Goal: Complete application form

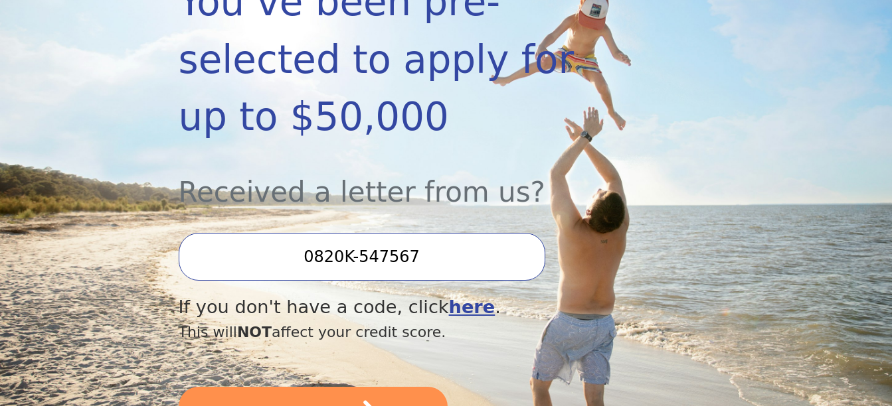
scroll to position [266, 0]
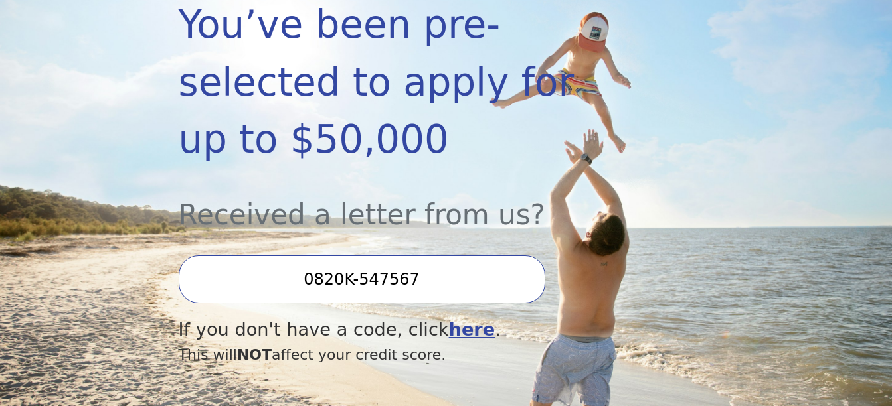
drag, startPoint x: 360, startPoint y: 339, endPoint x: 485, endPoint y: 321, distance: 126.1
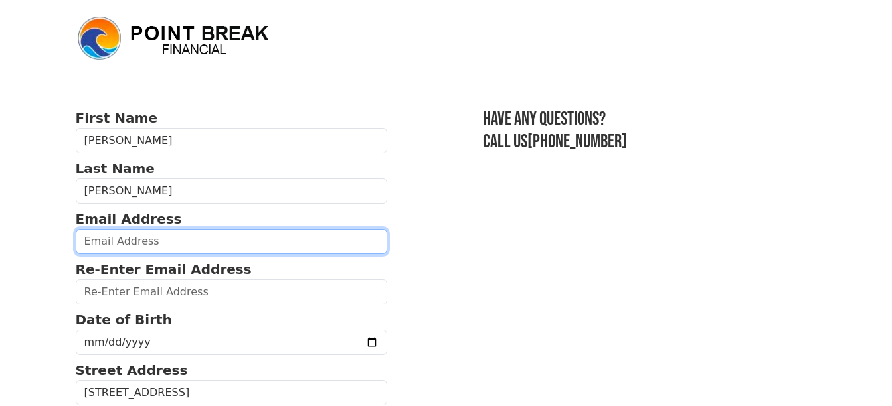
click at [116, 246] on input "email" at bounding box center [232, 241] width 312 height 25
type input "jr281@rap.midco.net"
type input "(605) 390-3033"
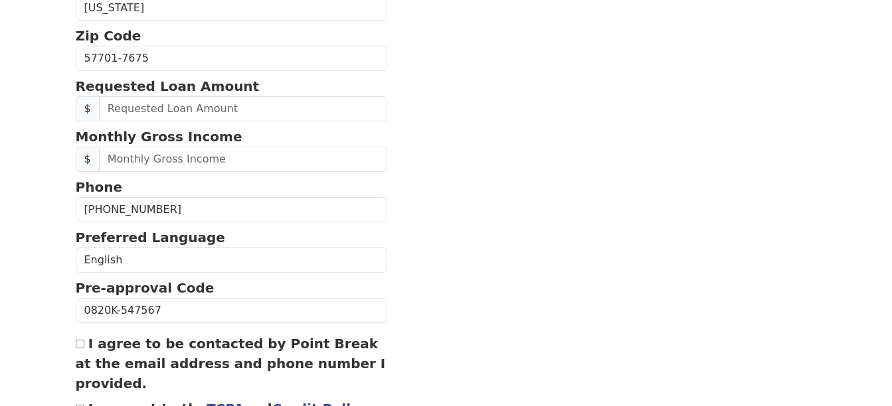
scroll to position [493, 0]
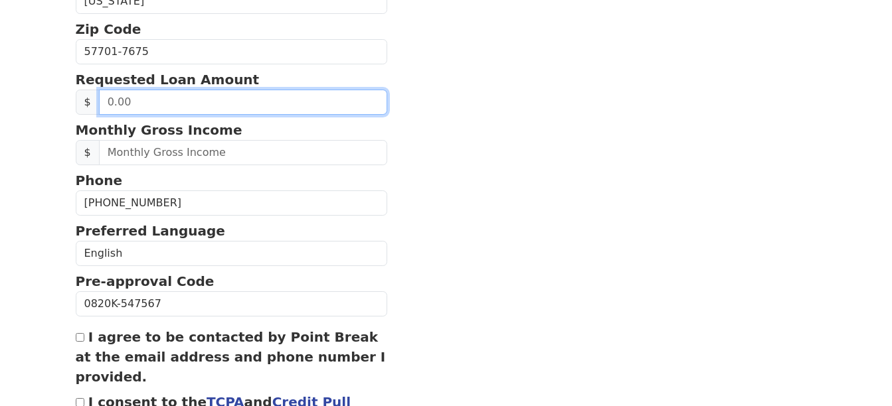
click at [148, 100] on input "text" at bounding box center [243, 102] width 289 height 25
type input "35,000.00"
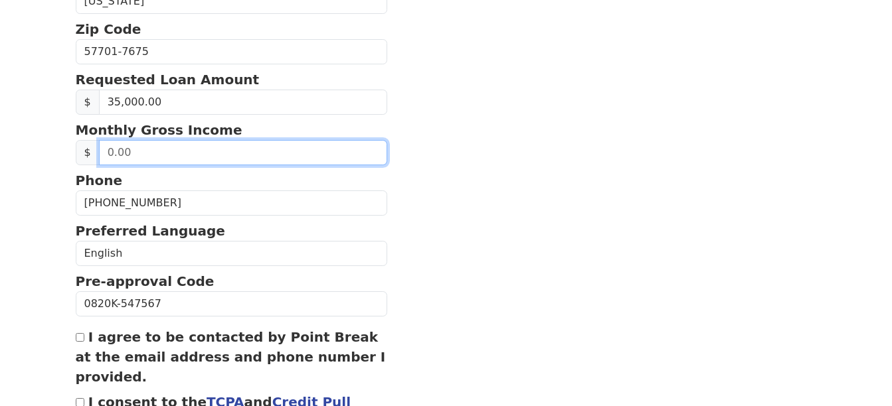
click at [181, 153] on input "text" at bounding box center [243, 152] width 289 height 25
click at [183, 153] on input "text" at bounding box center [243, 152] width 289 height 25
type input "7,000.00"
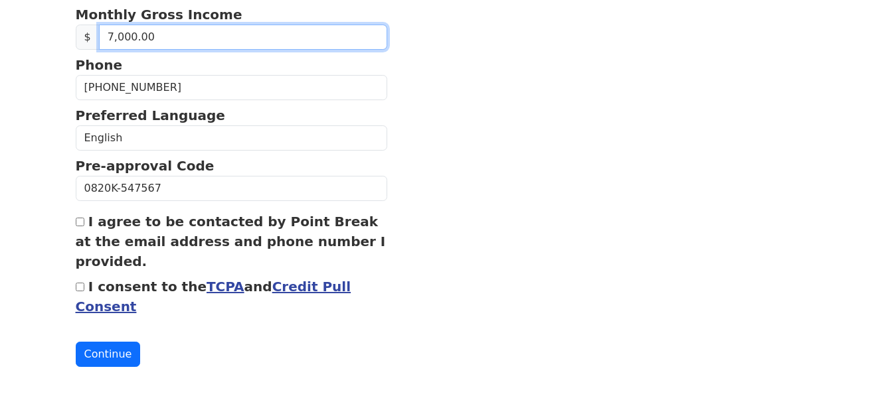
scroll to position [609, 0]
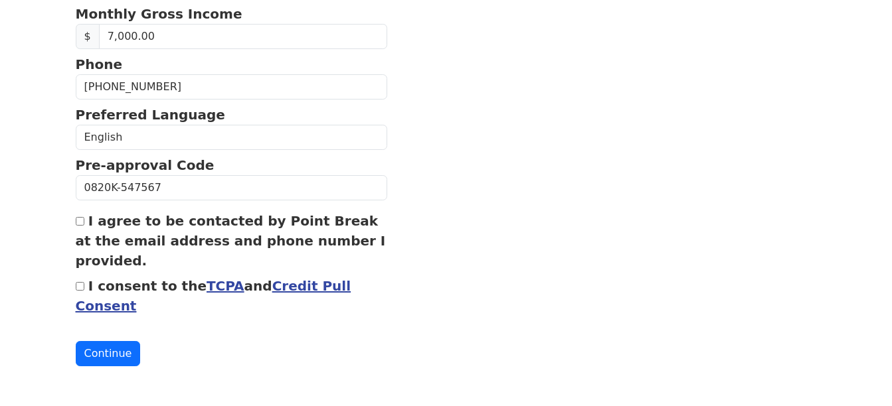
click at [81, 221] on input "I agree to be contacted by Point Break at the email address and phone number I …" at bounding box center [80, 221] width 9 height 9
checkbox input "true"
drag, startPoint x: 82, startPoint y: 287, endPoint x: 352, endPoint y: 316, distance: 271.9
click at [82, 287] on input "I consent to the TCPA and Credit Pull Consent" at bounding box center [80, 286] width 9 height 9
checkbox input "true"
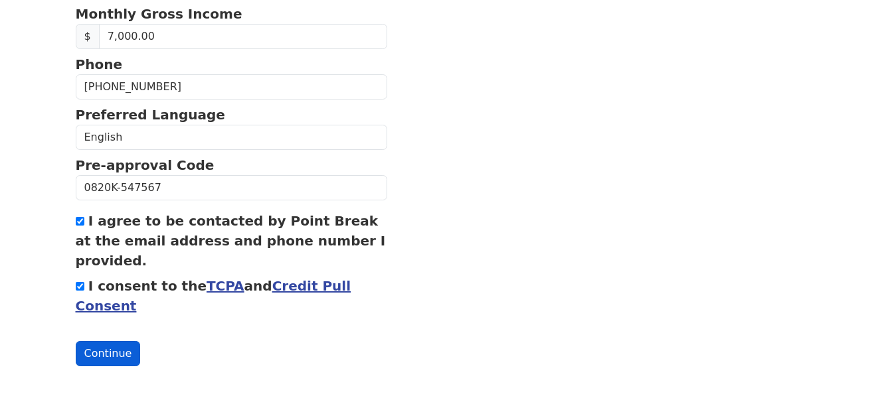
click at [124, 350] on button "Continue" at bounding box center [108, 353] width 65 height 25
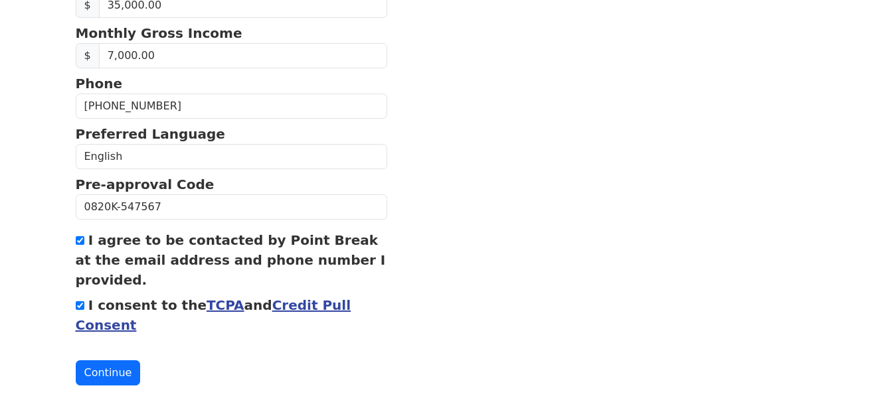
scroll to position [628, 0]
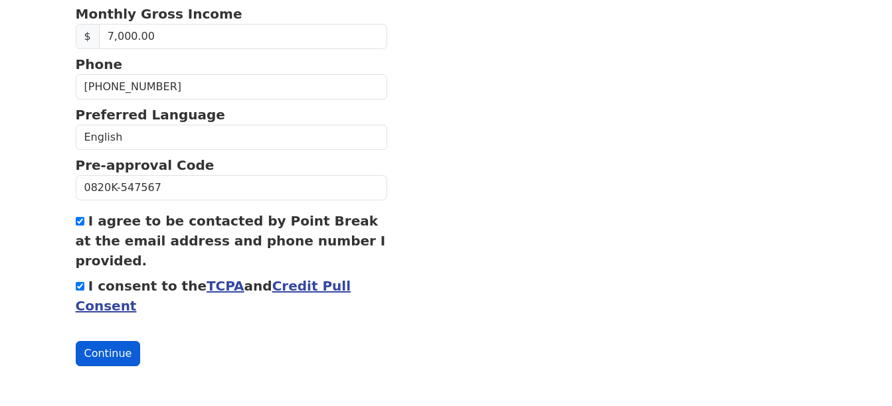
click at [112, 347] on button "Continue" at bounding box center [108, 353] width 65 height 25
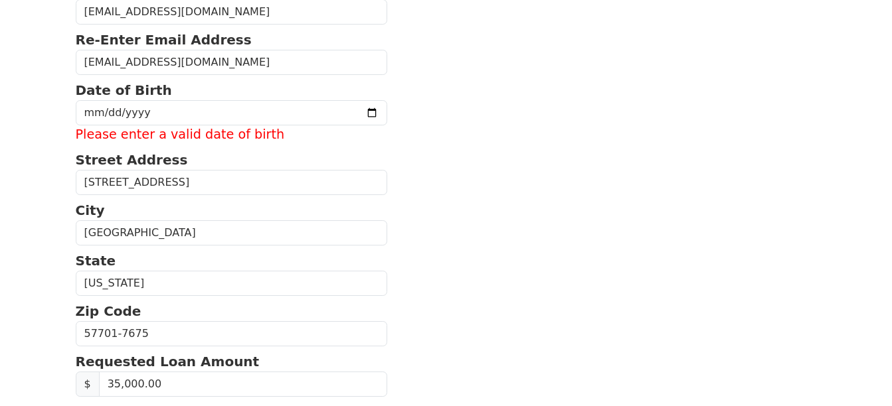
scroll to position [163, 0]
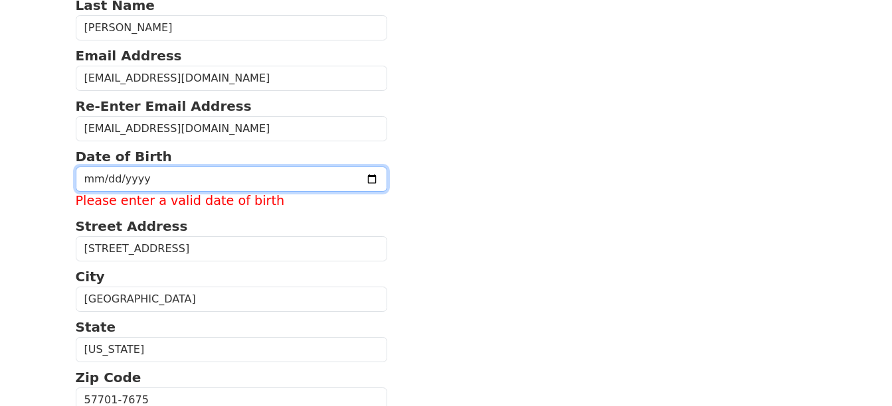
click at [207, 173] on input "date" at bounding box center [232, 179] width 312 height 25
type input "1969-10-12"
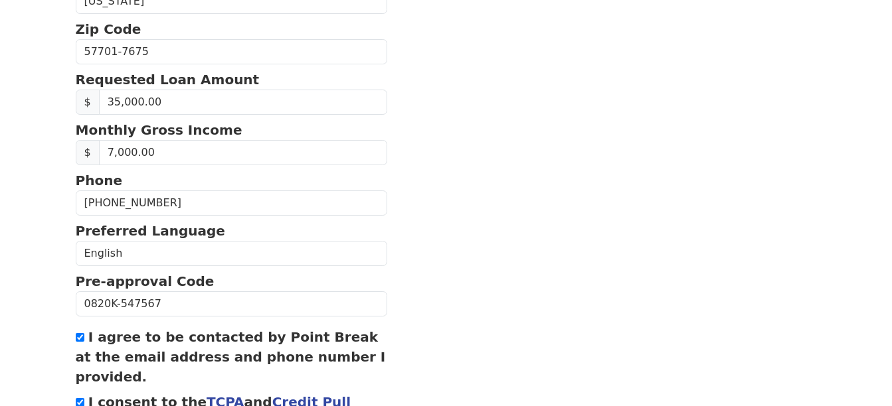
scroll to position [609, 0]
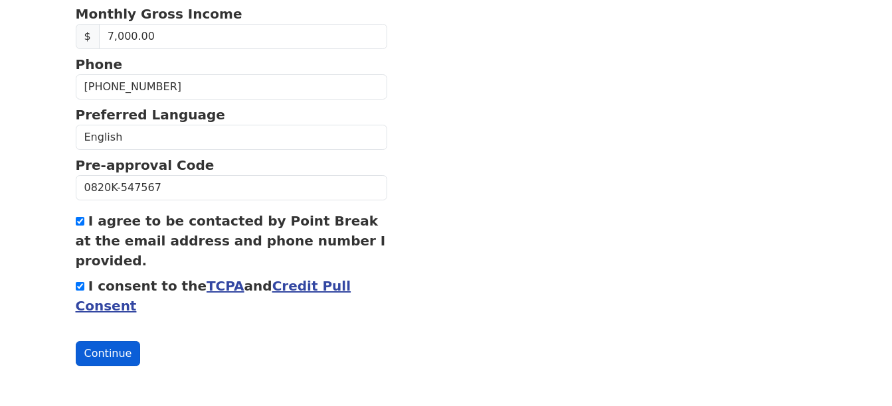
click at [102, 349] on button "Continue" at bounding box center [108, 353] width 65 height 25
